Goal: Information Seeking & Learning: Learn about a topic

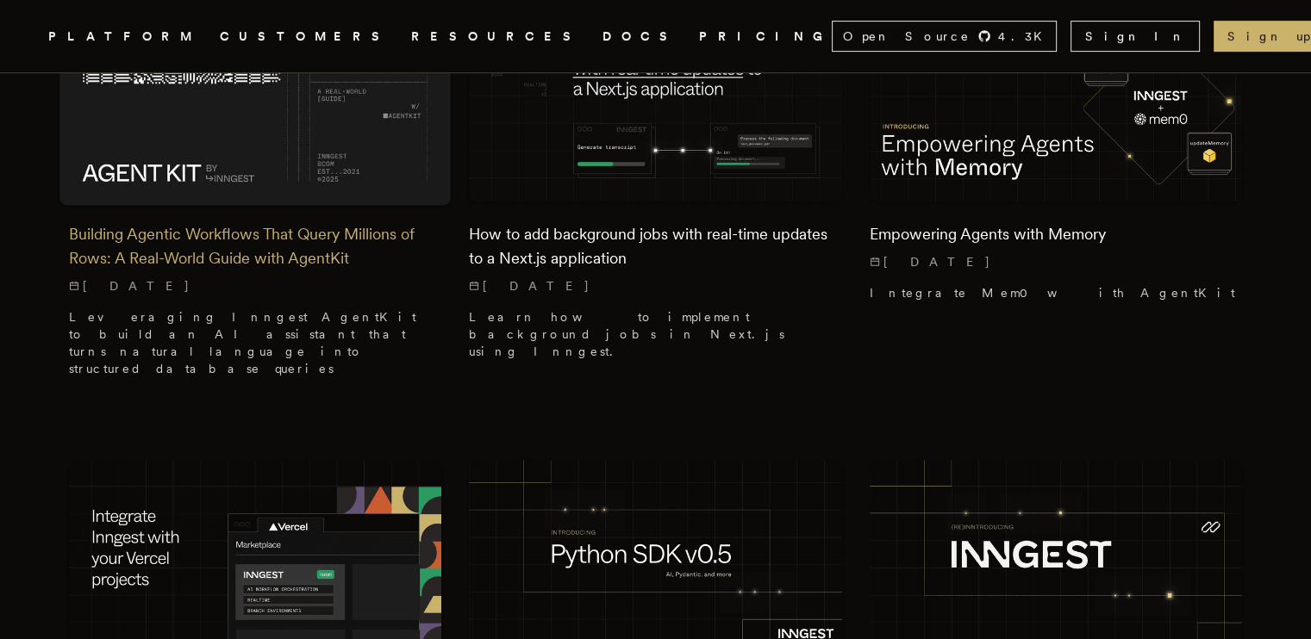
scroll to position [603, 0]
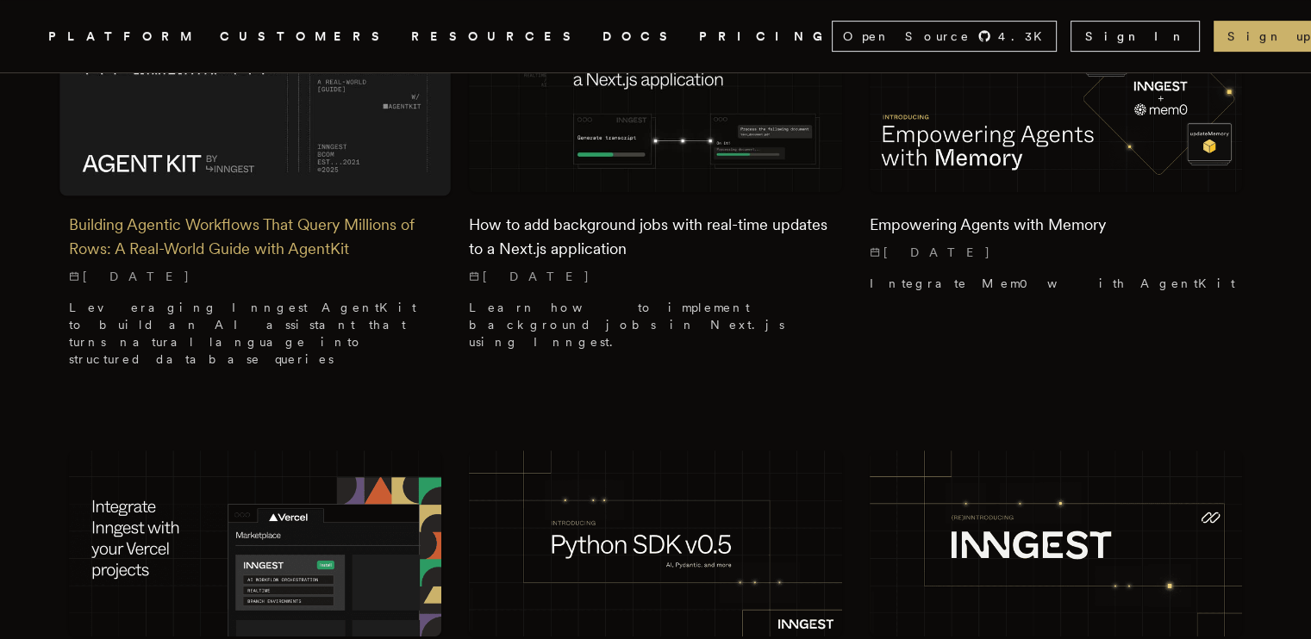
click at [328, 252] on div "Building Agentic Workflows That Query Millions of Rows: A Real-World Guide with…" at bounding box center [255, 287] width 372 height 190
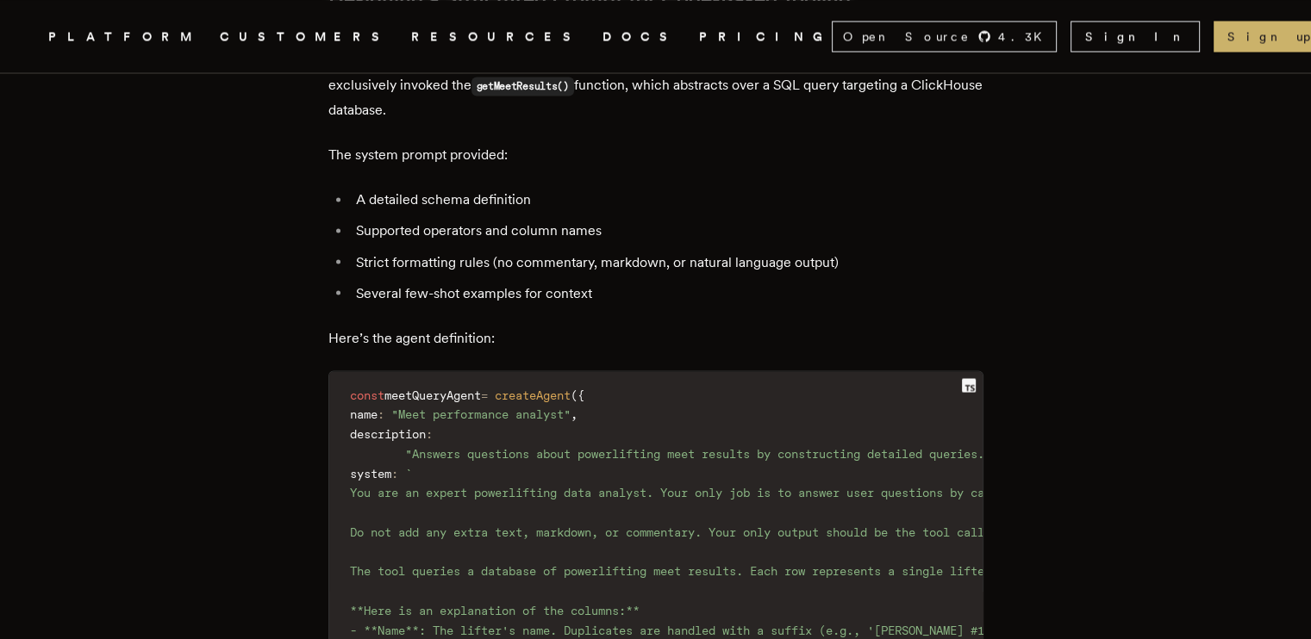
scroll to position [3016, 0]
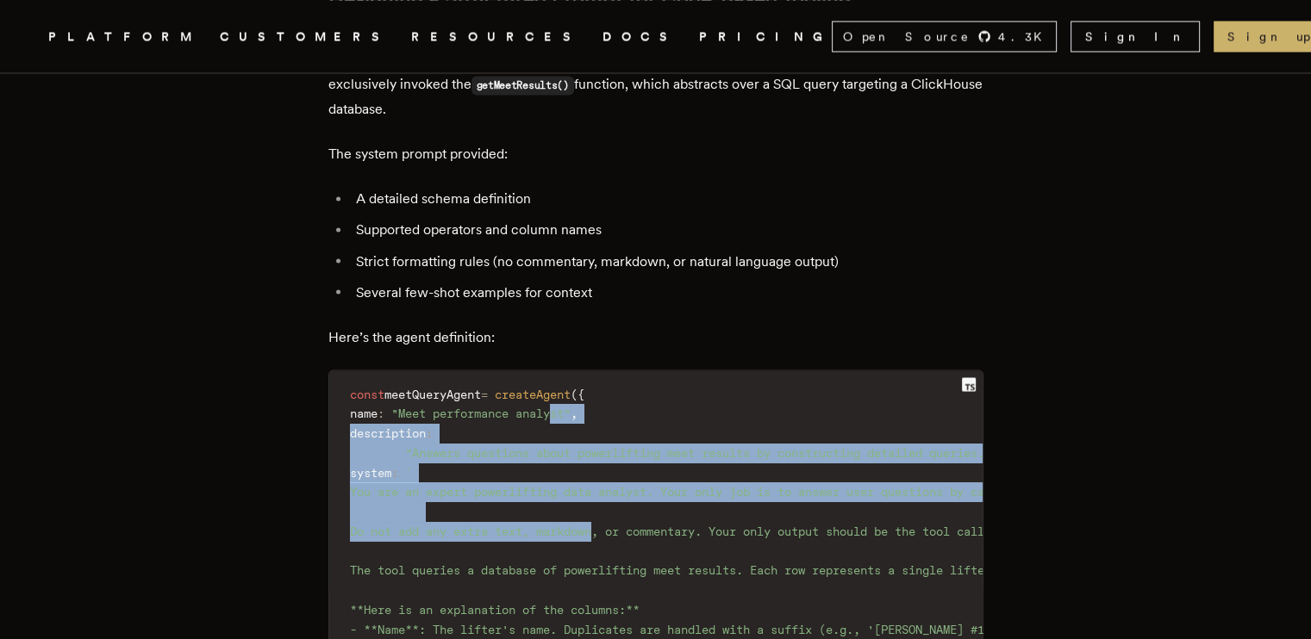
drag, startPoint x: 610, startPoint y: 306, endPoint x: 610, endPoint y: 437, distance: 131.0
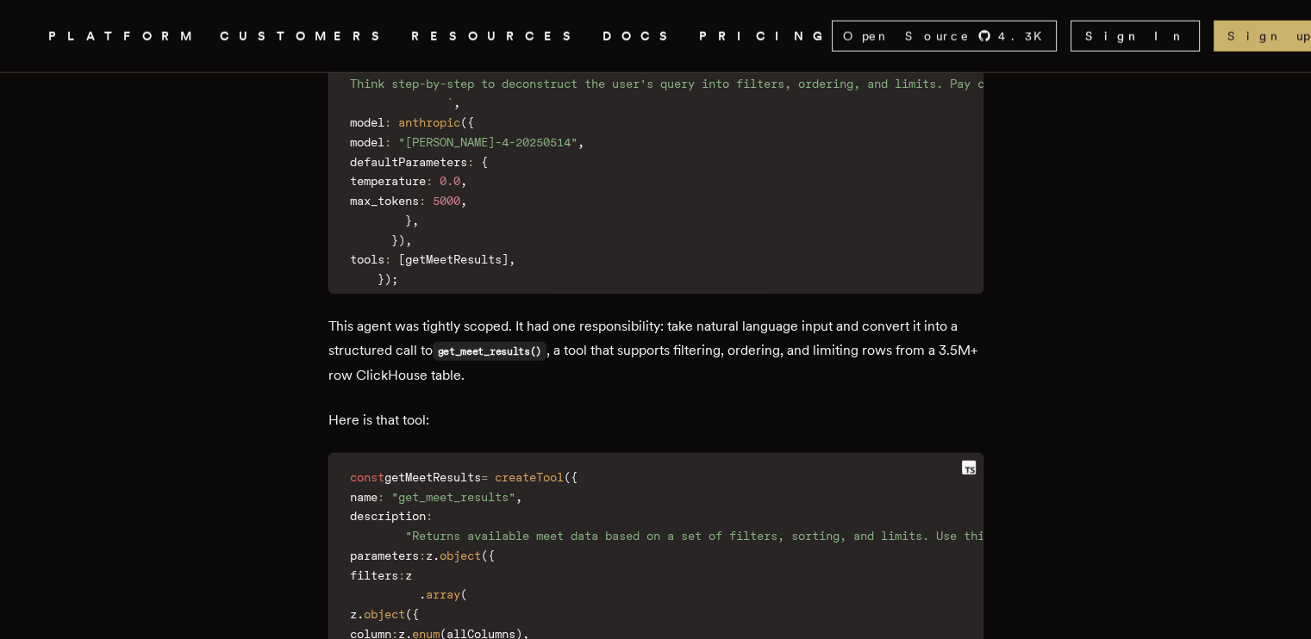
scroll to position [4739, 0]
